Goal: Obtain resource: Obtain resource

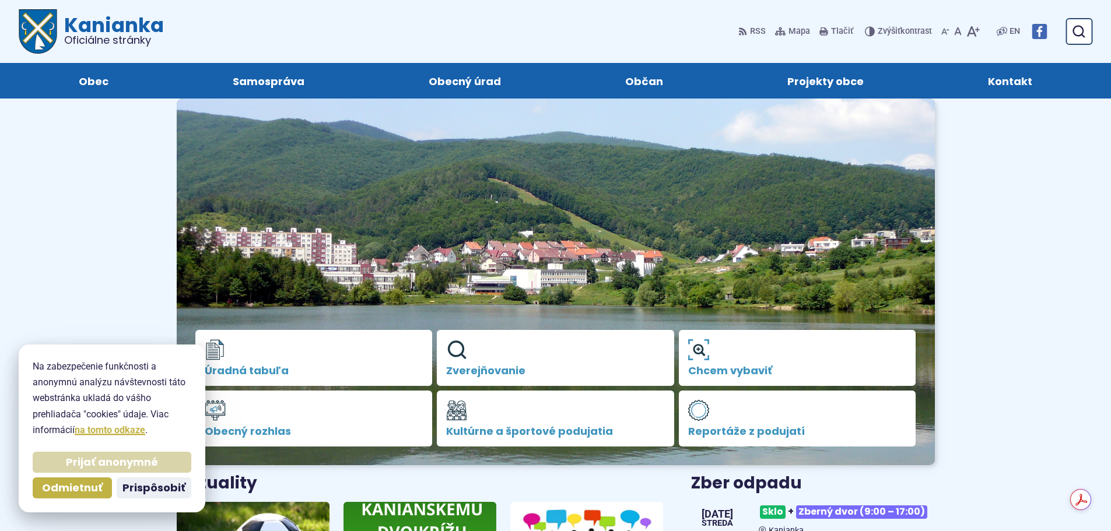
click at [106, 461] on span "Prijať anonymné" at bounding box center [112, 462] width 92 height 13
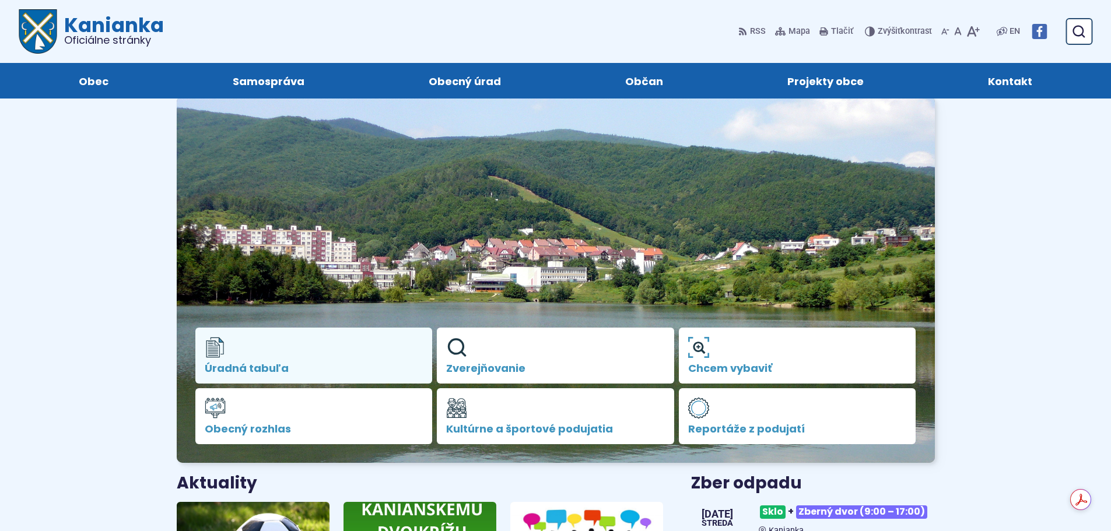
click at [253, 367] on span "Úradná tabuľa" at bounding box center [314, 369] width 219 height 12
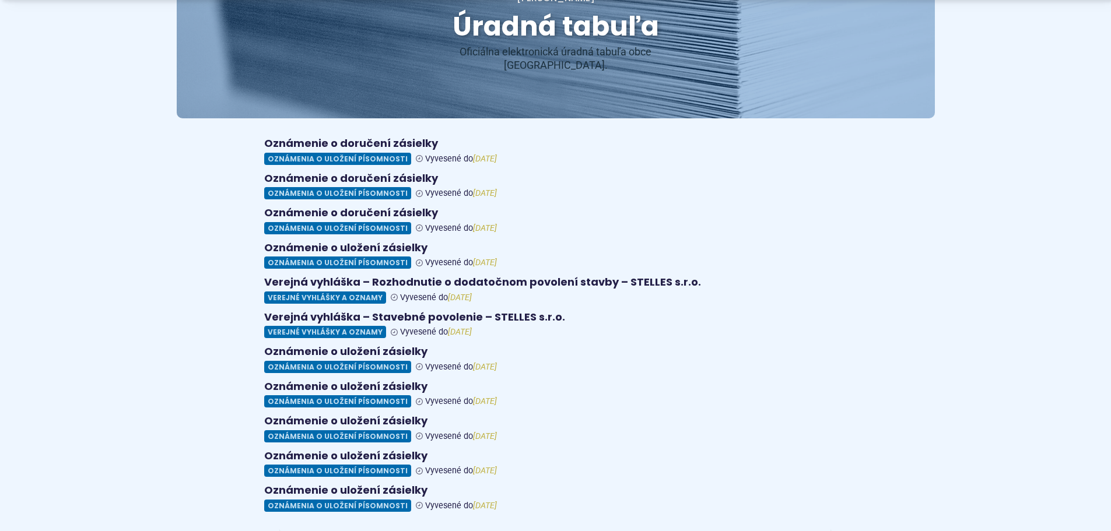
scroll to position [175, 0]
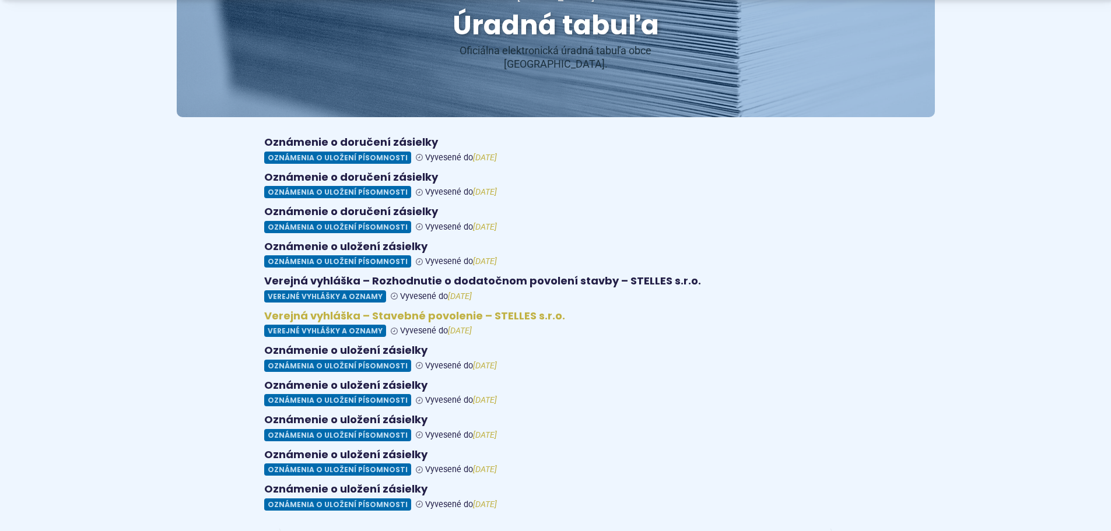
click at [448, 310] on figure at bounding box center [555, 324] width 583 height 28
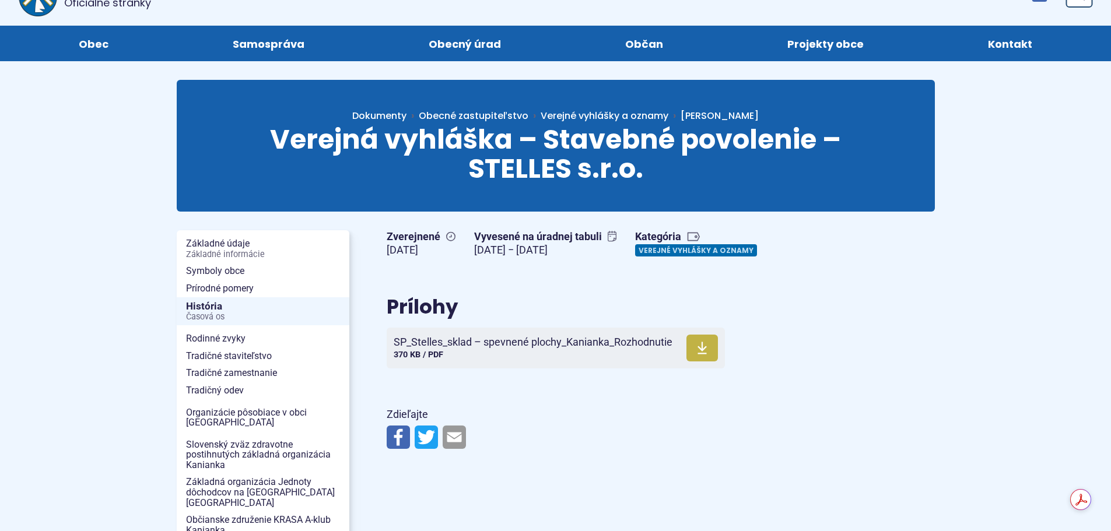
scroll to position [58, 0]
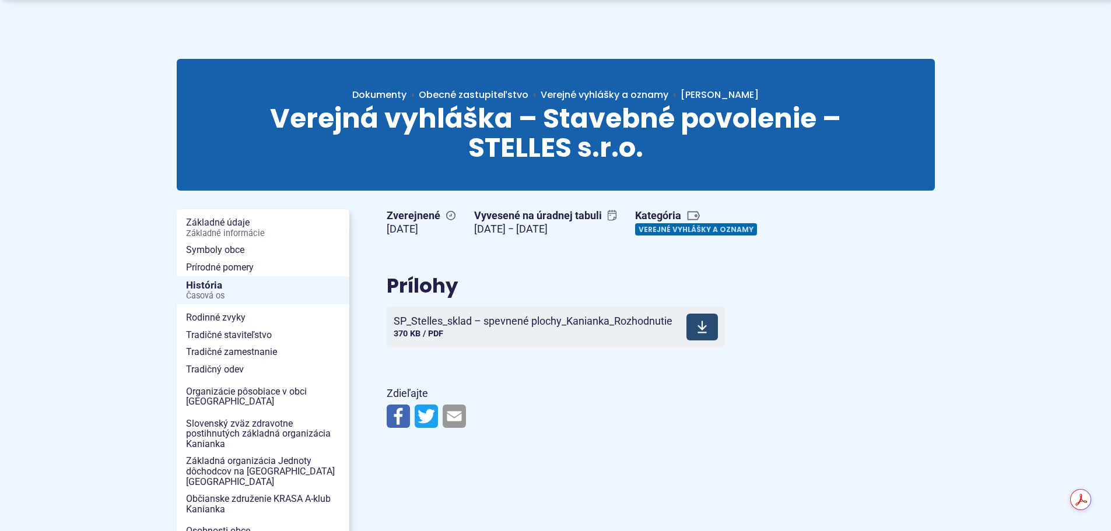
click at [545, 327] on span "SP_Stelles_sklad – spevnené plochy_Kanianka_Rozhodnutie" at bounding box center [533, 322] width 279 height 12
